Goal: Task Accomplishment & Management: Use online tool/utility

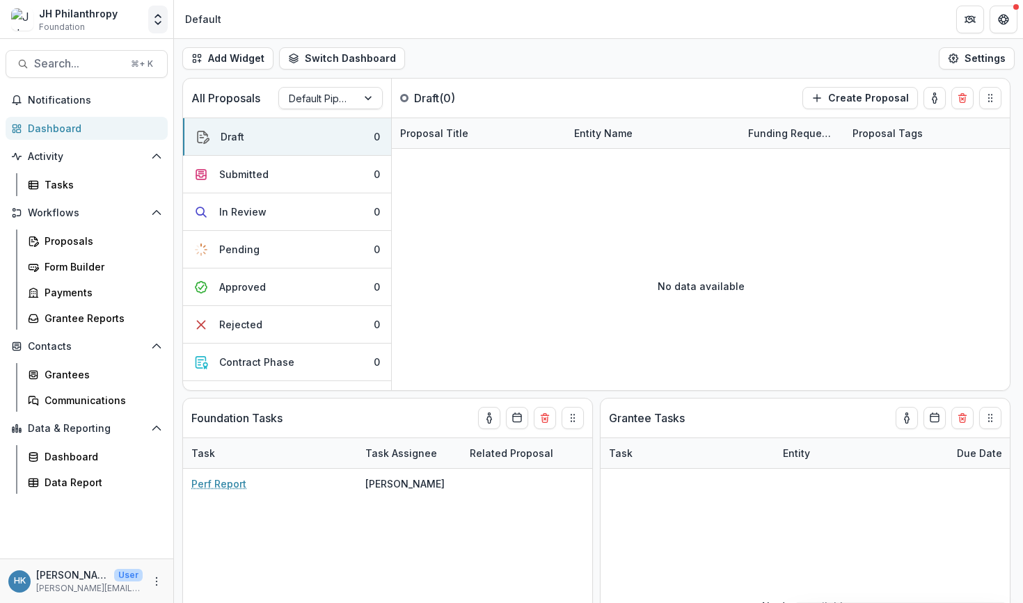
click at [152, 22] on icon "Open entity switcher" at bounding box center [158, 20] width 14 height 14
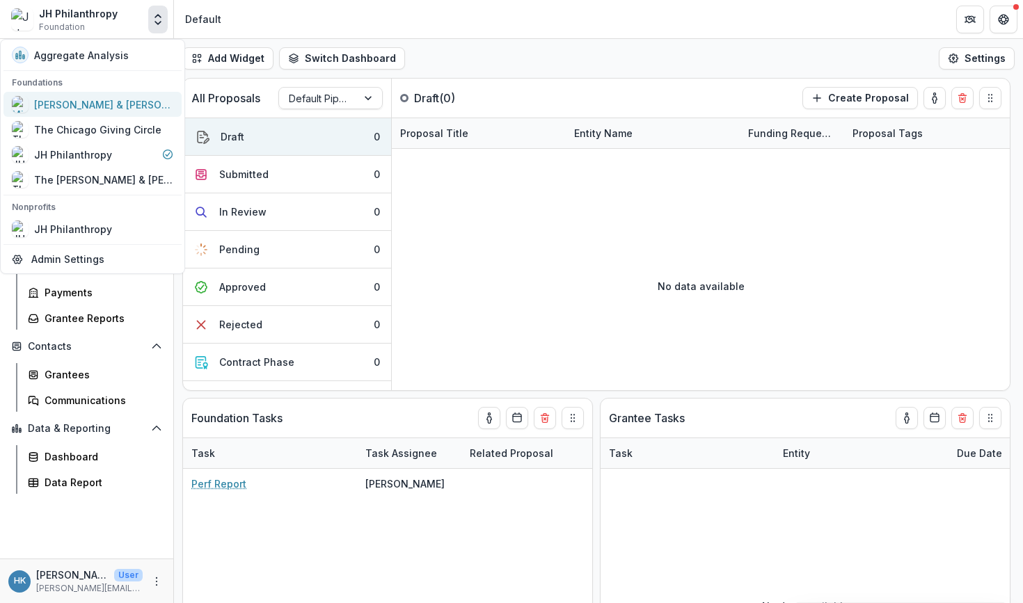
click at [118, 104] on div "[PERSON_NAME] & [PERSON_NAME] Charitable Fund" at bounding box center [103, 104] width 139 height 15
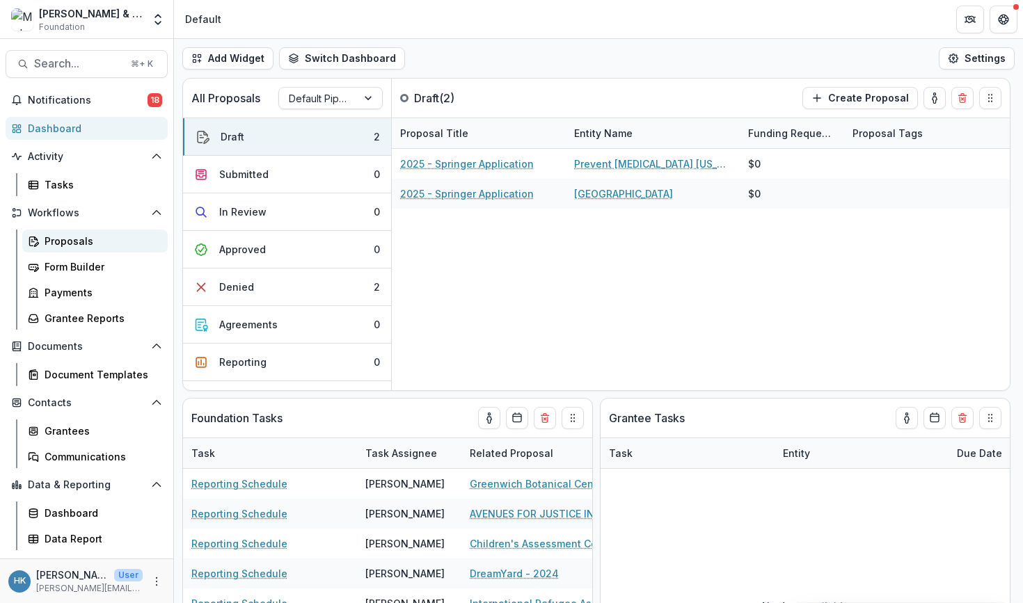
click at [91, 251] on link "Proposals" at bounding box center [94, 241] width 145 height 23
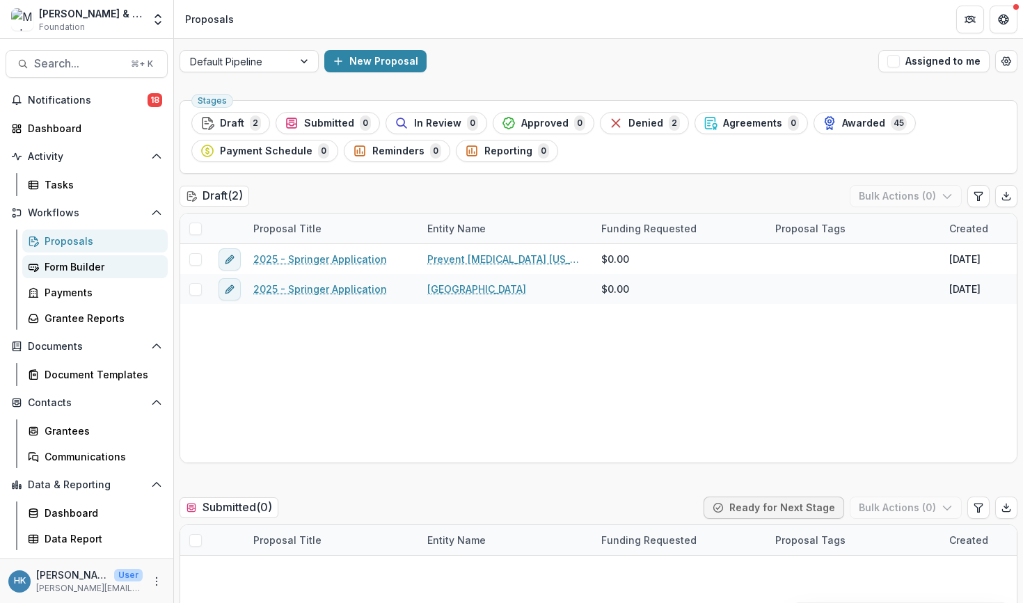
click at [86, 265] on div "Form Builder" at bounding box center [101, 267] width 112 height 15
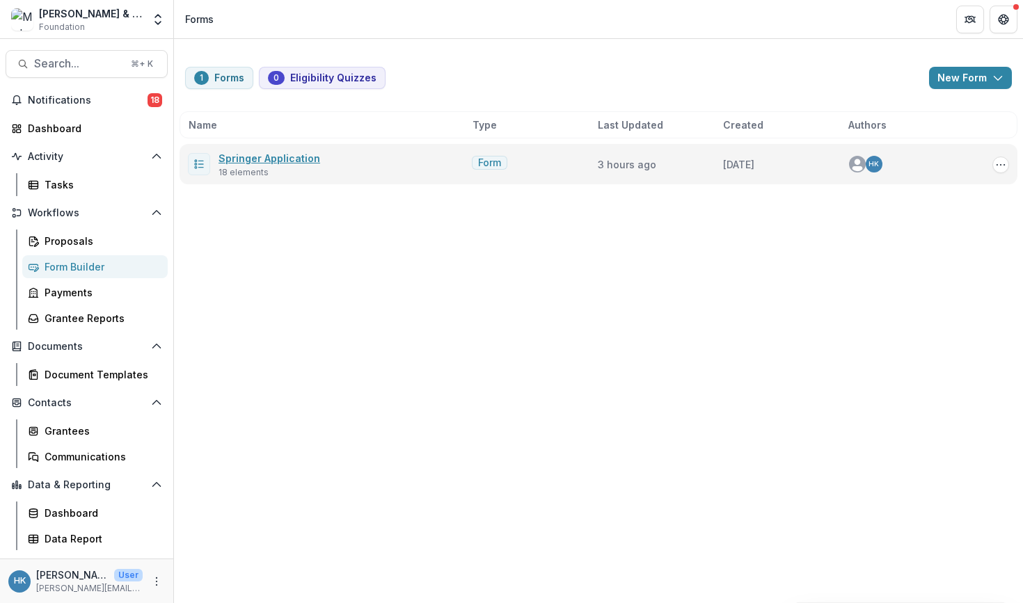
click at [281, 158] on link "Springer Application" at bounding box center [270, 158] width 102 height 12
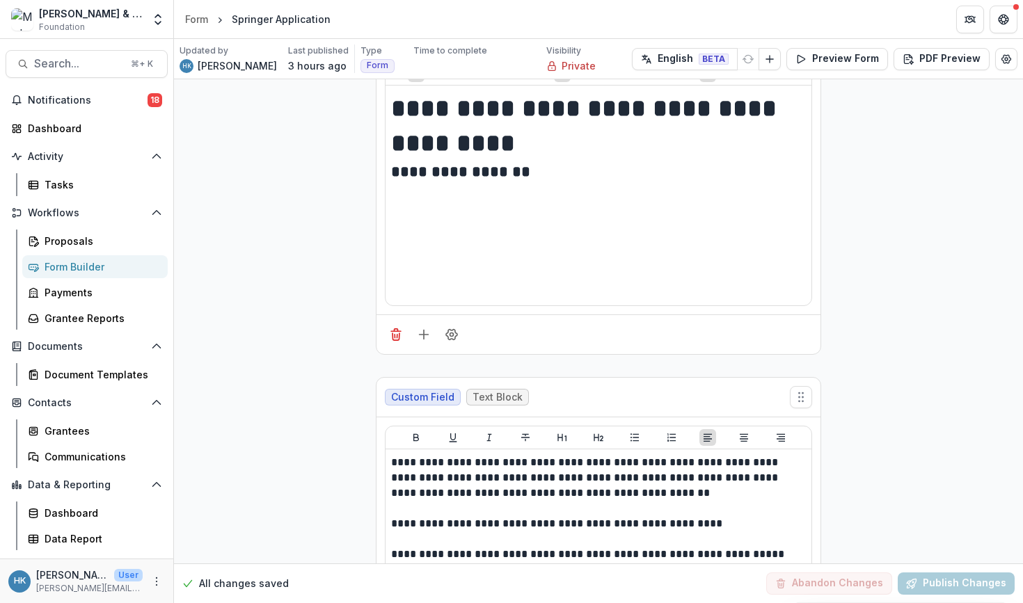
scroll to position [78, 0]
